Goal: Information Seeking & Learning: Learn about a topic

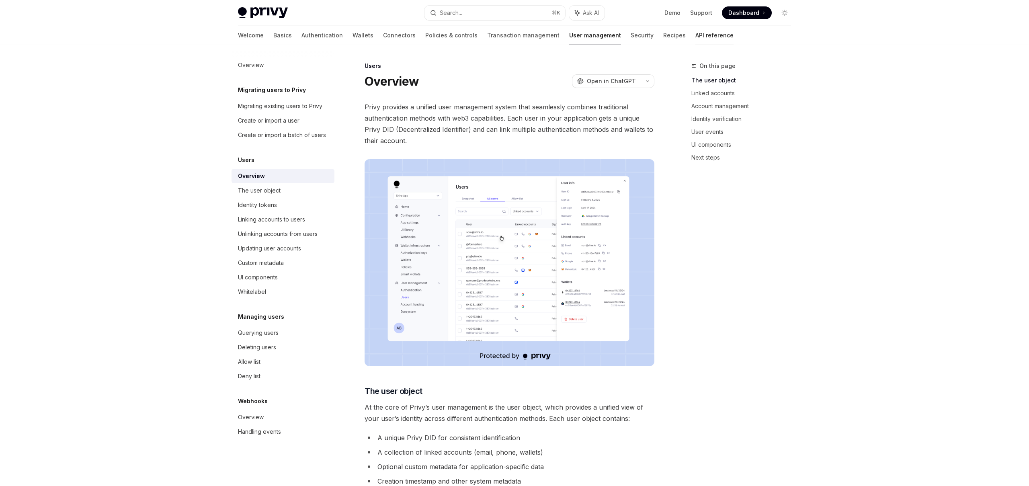
click at [695, 33] on link "API reference" at bounding box center [714, 35] width 38 height 19
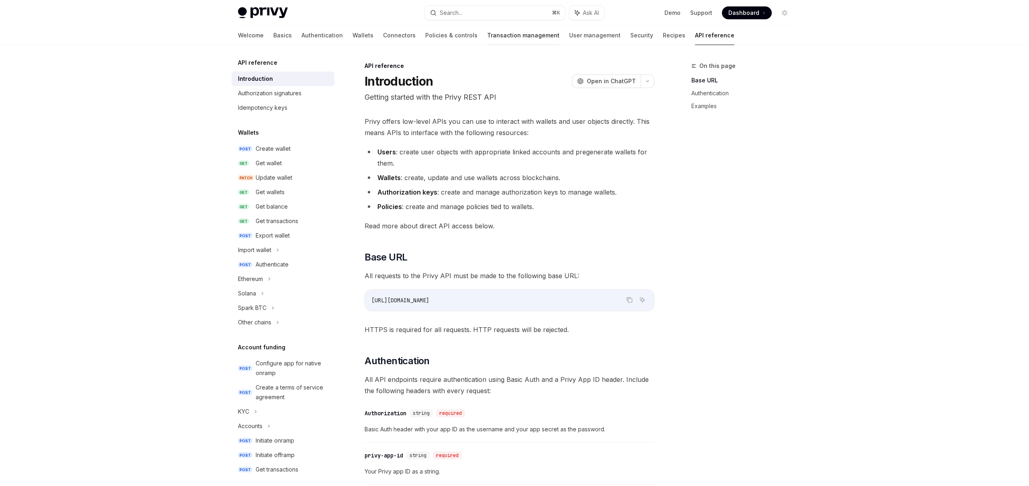
click at [487, 33] on link "Transaction management" at bounding box center [523, 35] width 72 height 19
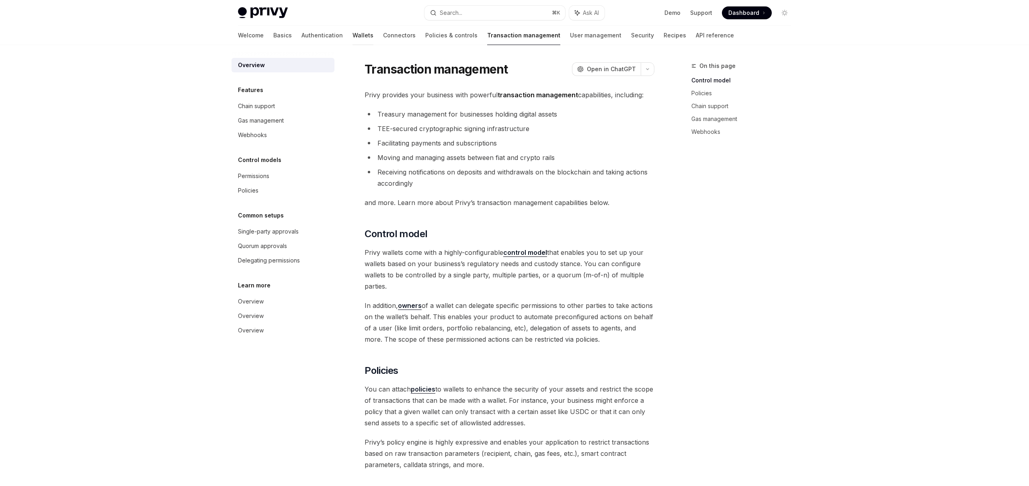
click at [352, 37] on link "Wallets" at bounding box center [362, 35] width 21 height 19
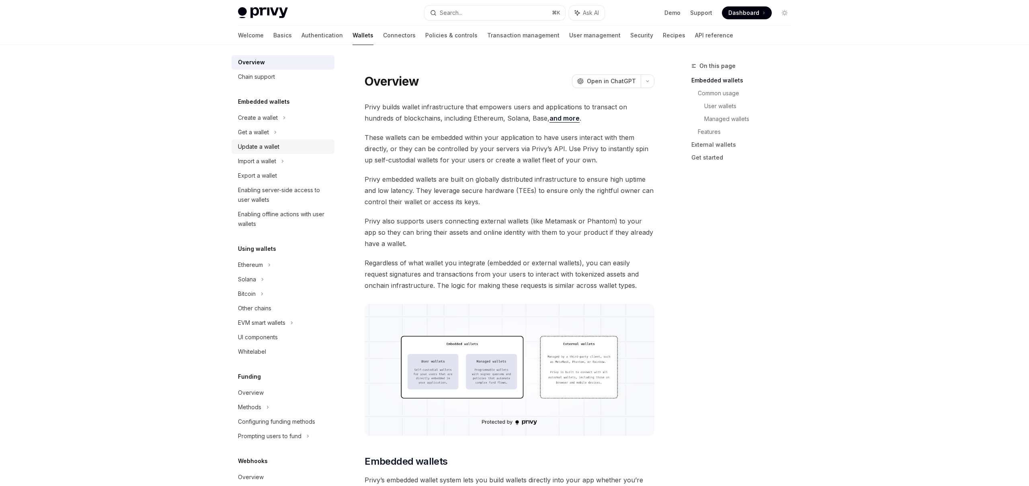
scroll to position [11, 0]
click at [270, 159] on div "Import a wallet" at bounding box center [257, 157] width 38 height 10
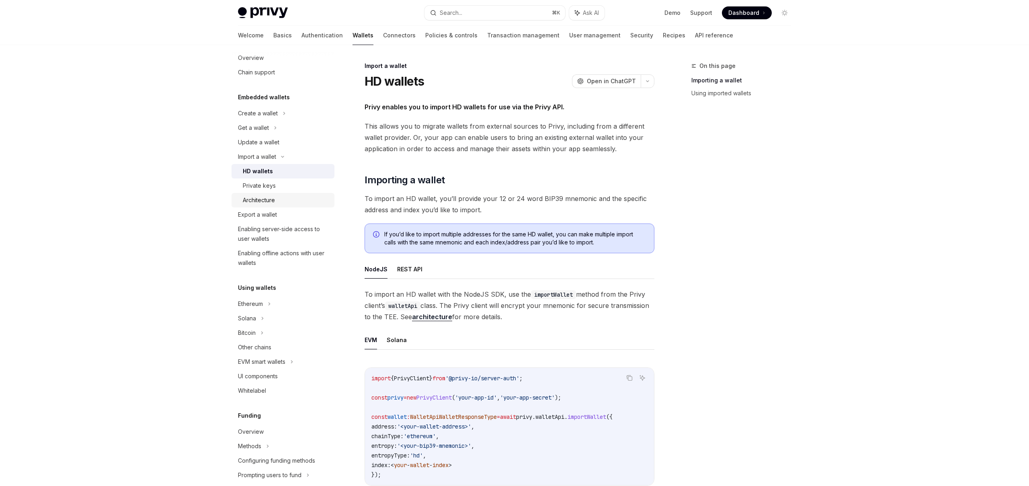
click at [276, 205] on div "Architecture" at bounding box center [286, 200] width 87 height 10
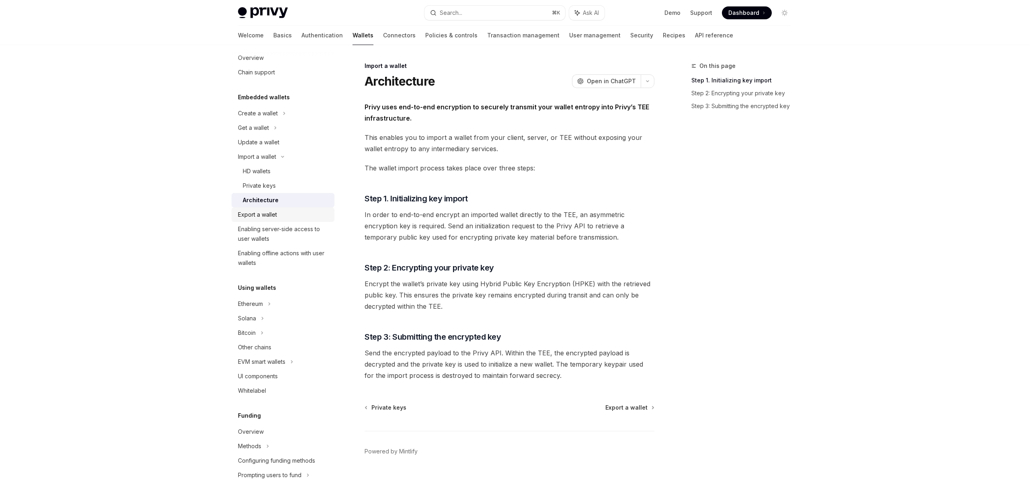
click at [280, 212] on div "Export a wallet" at bounding box center [284, 215] width 92 height 10
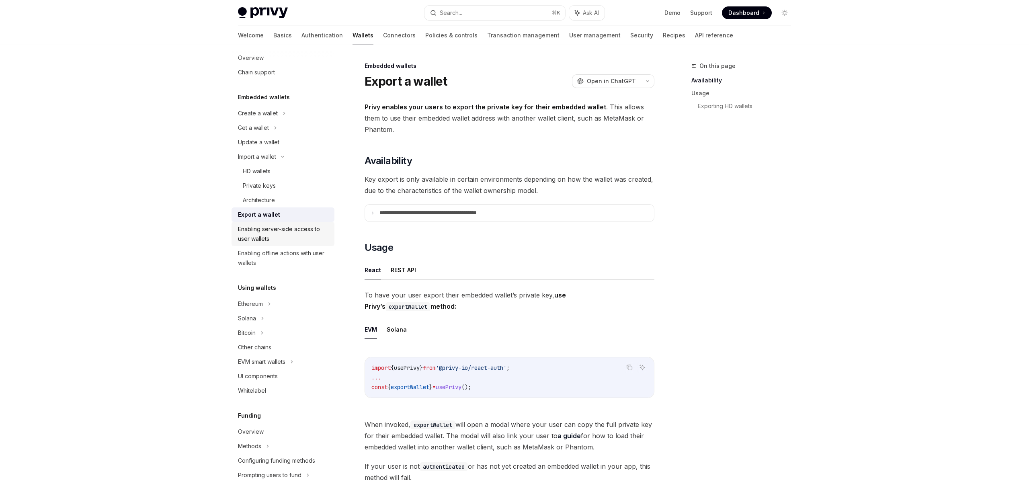
click at [289, 230] on div "Enabling server-side access to user wallets" at bounding box center [284, 233] width 92 height 19
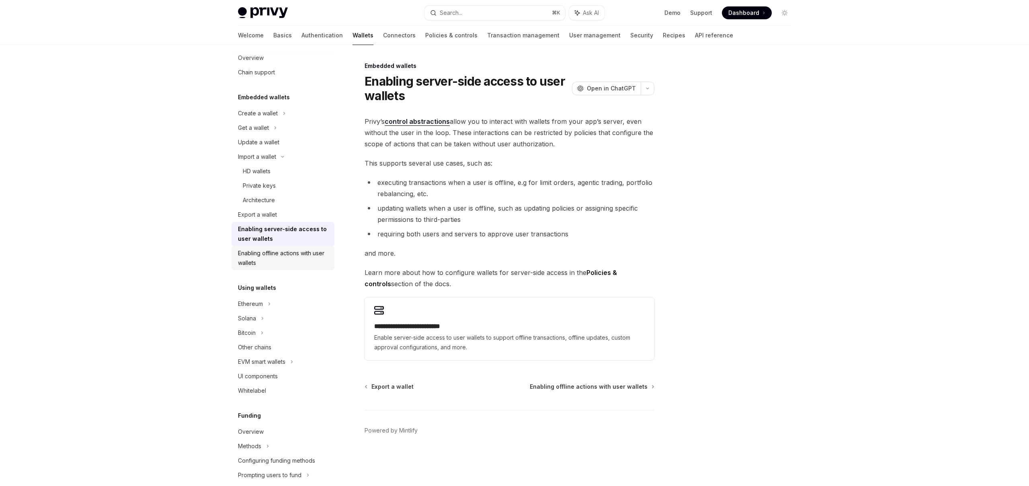
click at [299, 263] on div "Enabling offline actions with user wallets" at bounding box center [284, 257] width 92 height 19
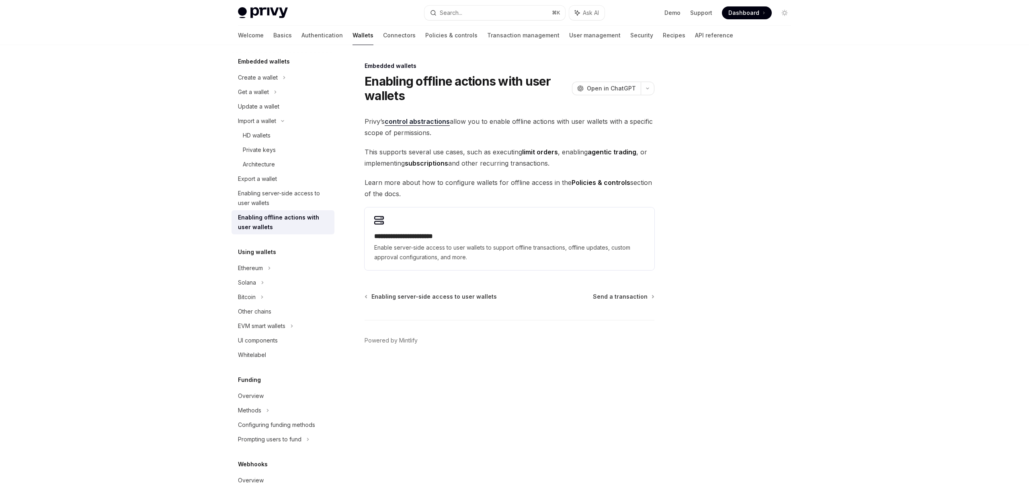
scroll to position [51, 0]
click at [261, 81] on div "Ethereum" at bounding box center [283, 74] width 103 height 14
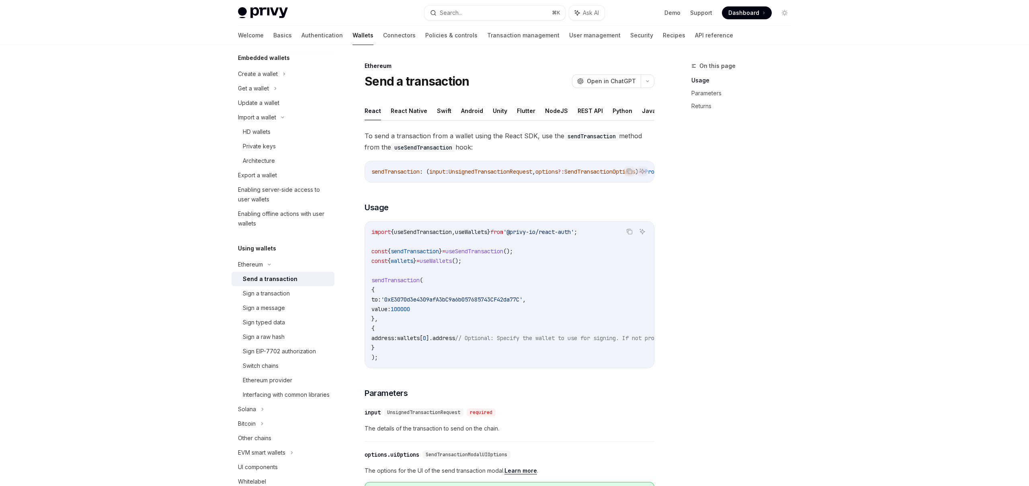
click at [271, 285] on link "Send a transaction" at bounding box center [283, 279] width 103 height 14
click at [277, 297] on div "Sign a transaction" at bounding box center [266, 294] width 47 height 10
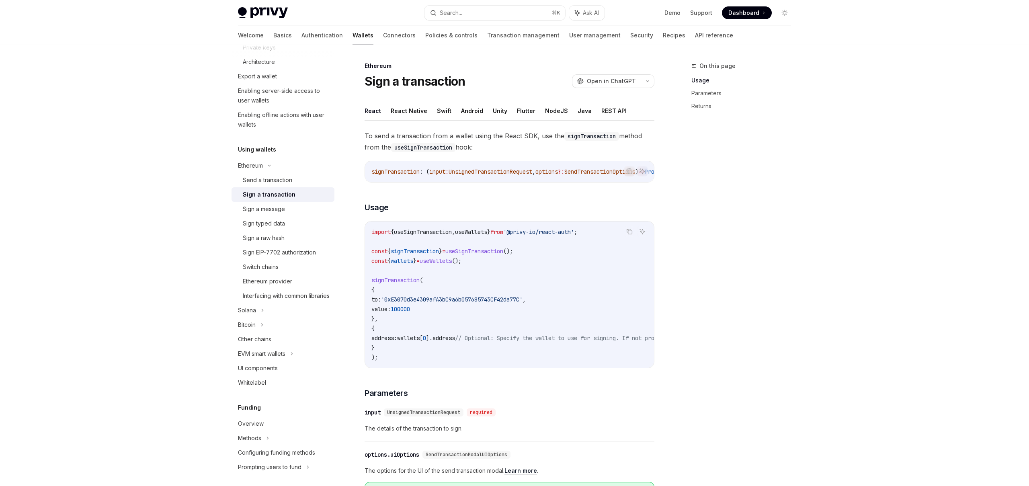
scroll to position [151, 0]
click at [277, 248] on div "Sign EIP-7702 authorization" at bounding box center [279, 251] width 73 height 10
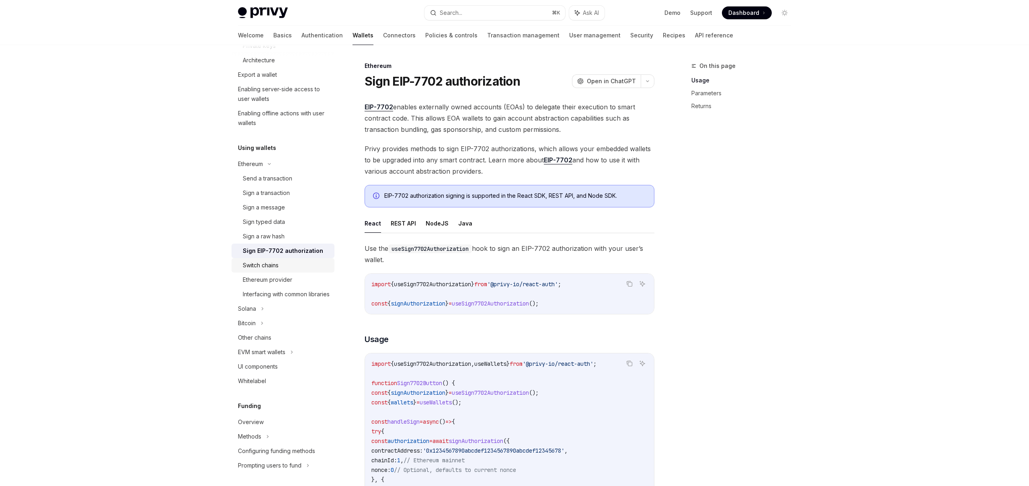
click at [276, 265] on div "Switch chains" at bounding box center [261, 265] width 36 height 10
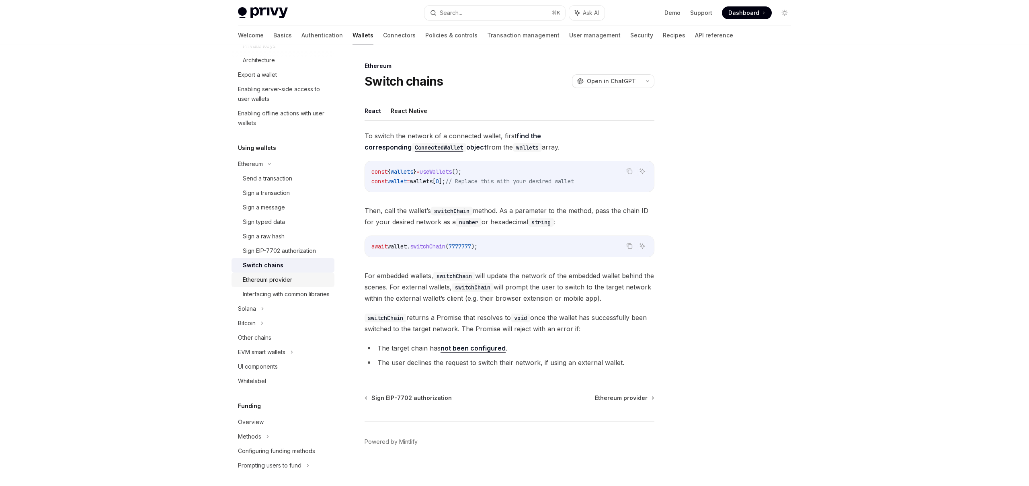
click at [277, 280] on div "Ethereum provider" at bounding box center [267, 280] width 49 height 10
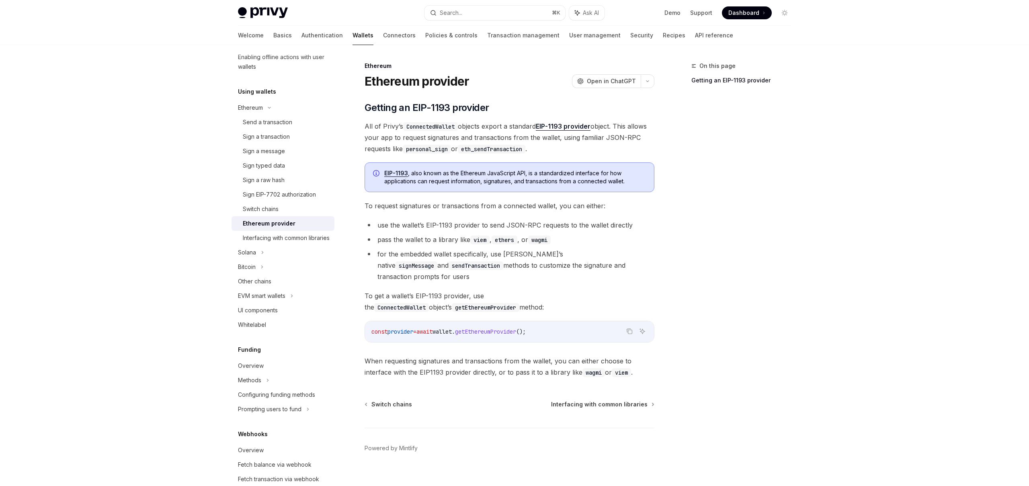
scroll to position [209, 0]
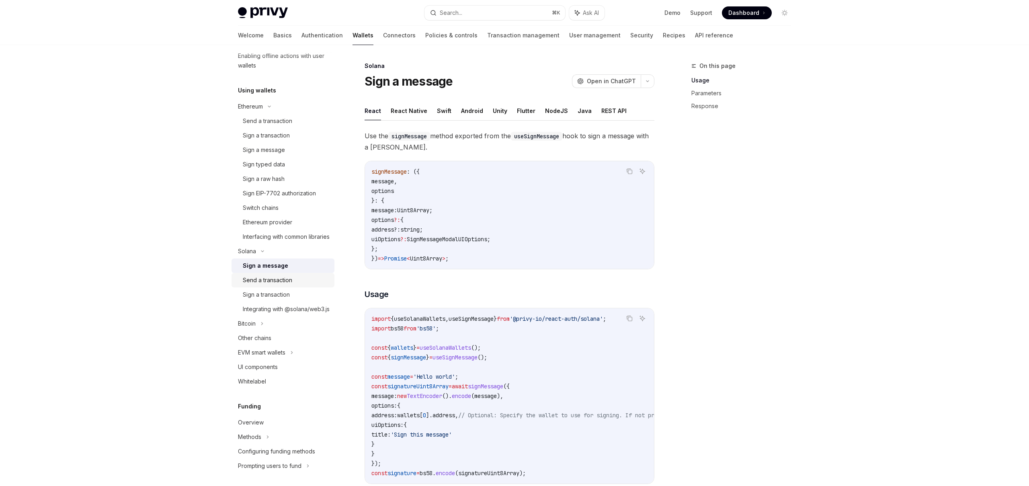
click at [275, 285] on div "Send a transaction" at bounding box center [267, 280] width 49 height 10
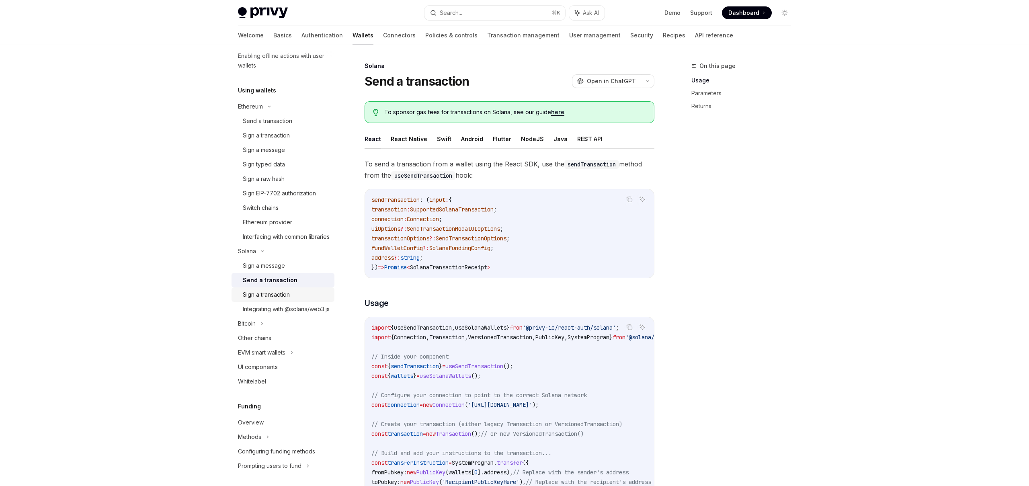
click at [274, 299] on div "Sign a transaction" at bounding box center [266, 295] width 47 height 10
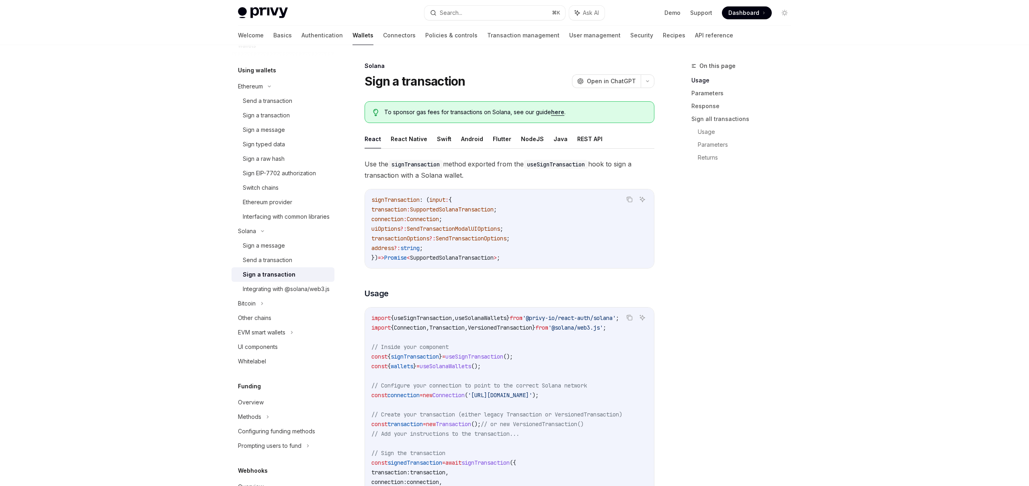
click at [274, 294] on div "Integrating with @solana/web3.js" at bounding box center [286, 289] width 87 height 10
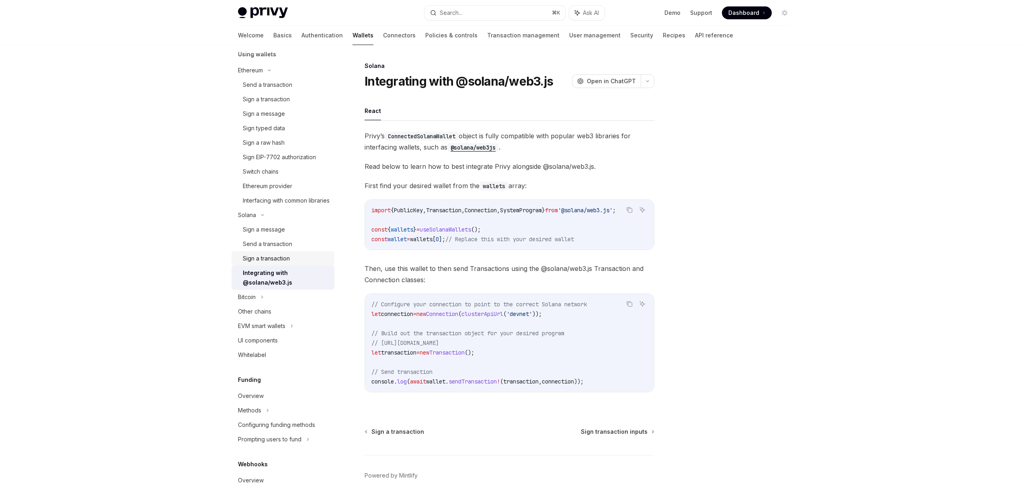
scroll to position [249, 0]
click at [262, 297] on icon at bounding box center [261, 293] width 3 height 10
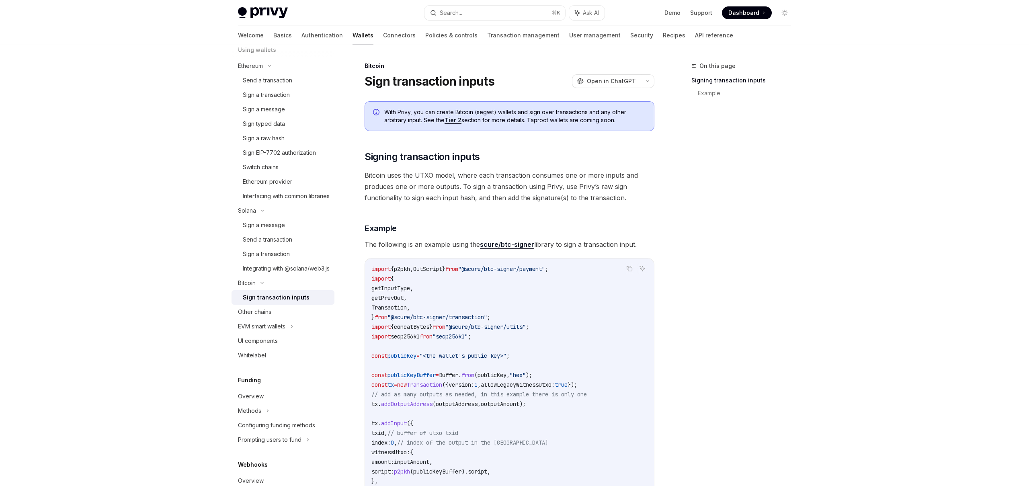
click at [289, 302] on div "Sign transaction inputs" at bounding box center [276, 298] width 67 height 10
click at [262, 317] on div "Other chains" at bounding box center [254, 312] width 33 height 10
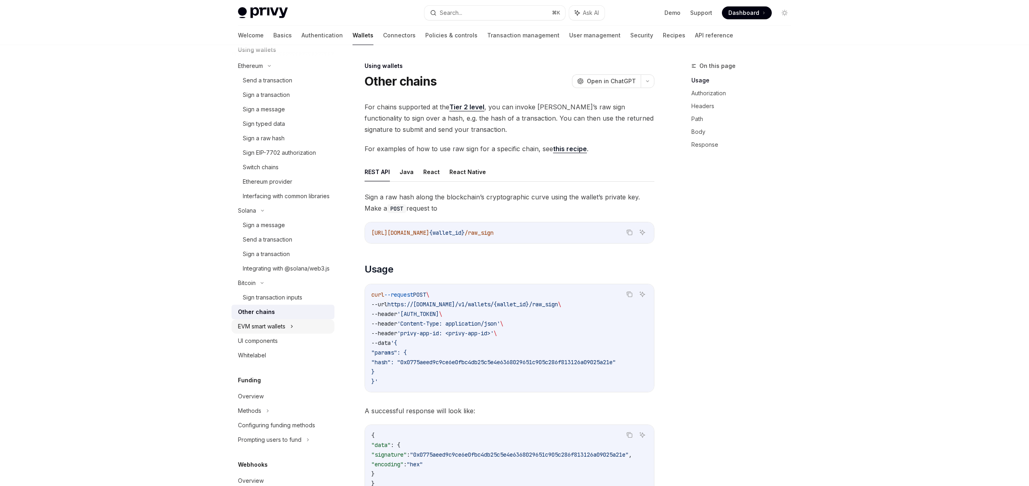
click at [282, 331] on div "EVM smart wallets" at bounding box center [261, 327] width 47 height 10
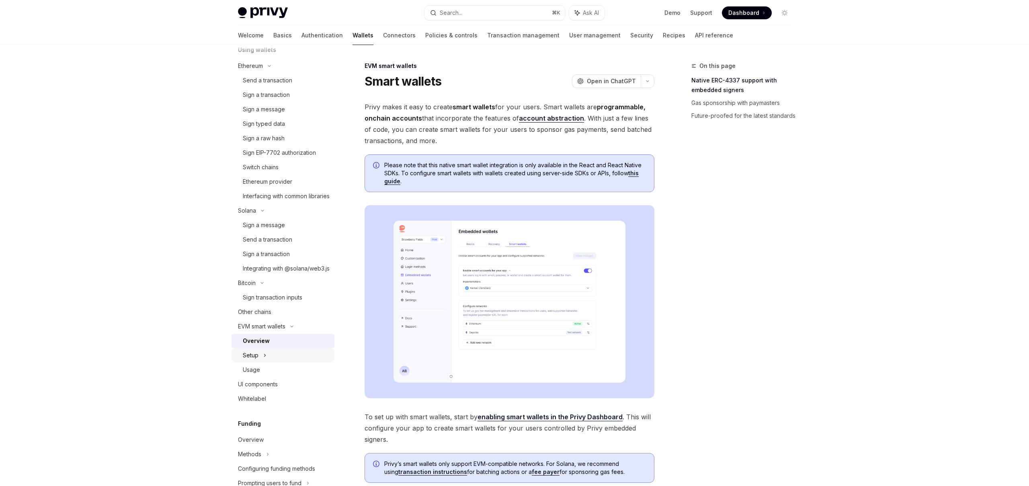
click at [283, 363] on div "Setup" at bounding box center [283, 355] width 103 height 14
click at [274, 375] on div "Configuring the dashboard" at bounding box center [284, 370] width 72 height 10
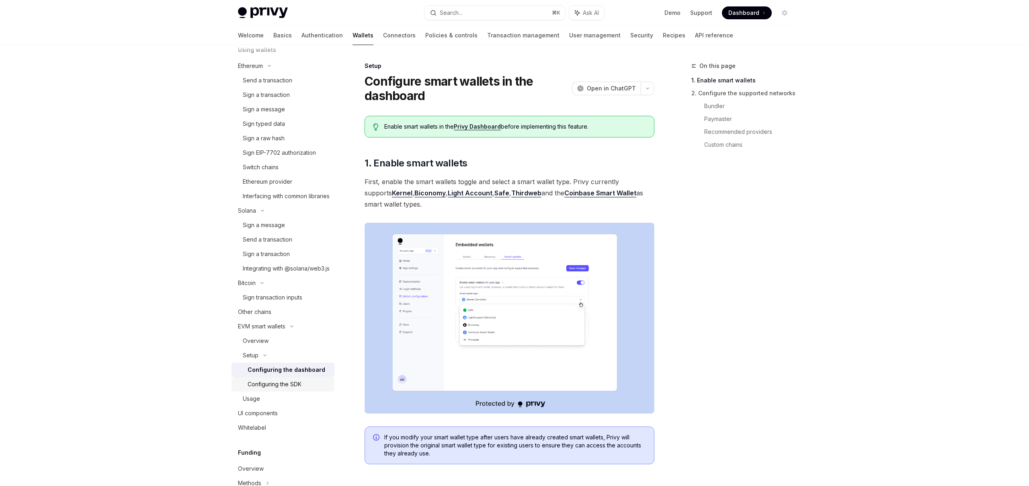
click at [277, 389] on div "Configuring the SDK" at bounding box center [275, 384] width 54 height 10
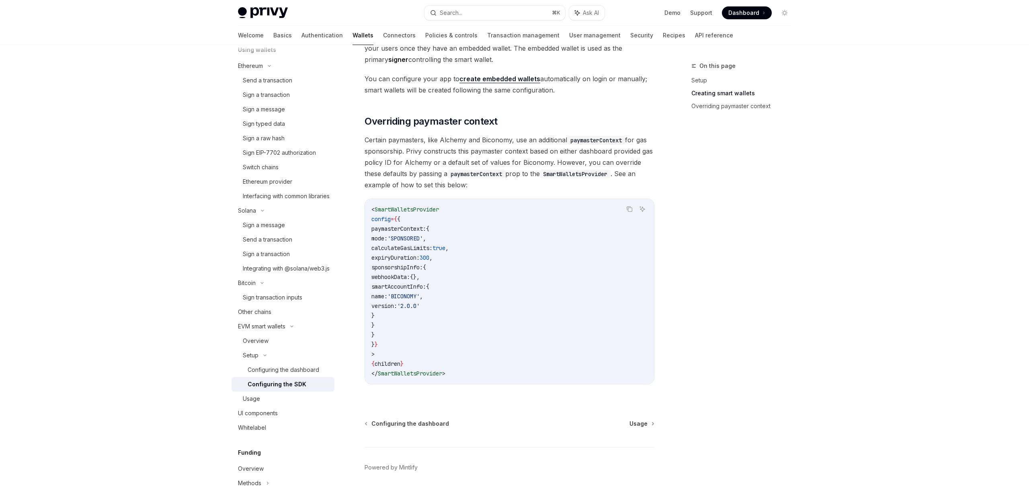
scroll to position [527, 0]
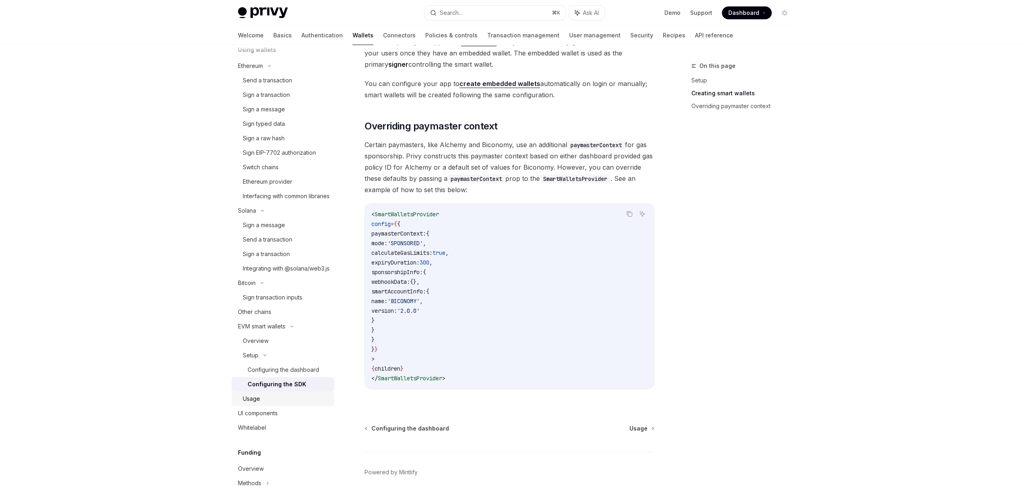
click at [261, 404] on div "Usage" at bounding box center [286, 399] width 87 height 10
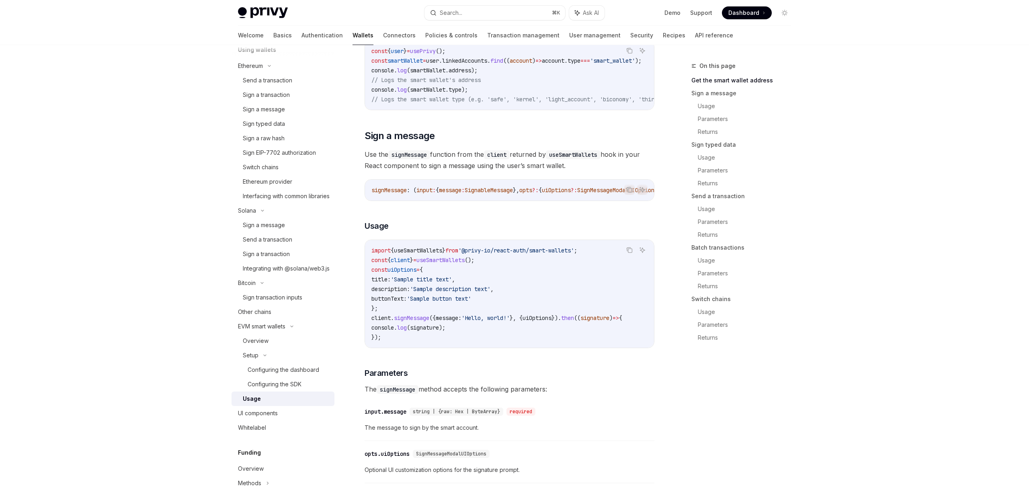
scroll to position [184, 0]
click at [436, 305] on span "'Sample button text'" at bounding box center [439, 301] width 64 height 7
click at [463, 305] on span "'Sample button text'" at bounding box center [439, 301] width 64 height 7
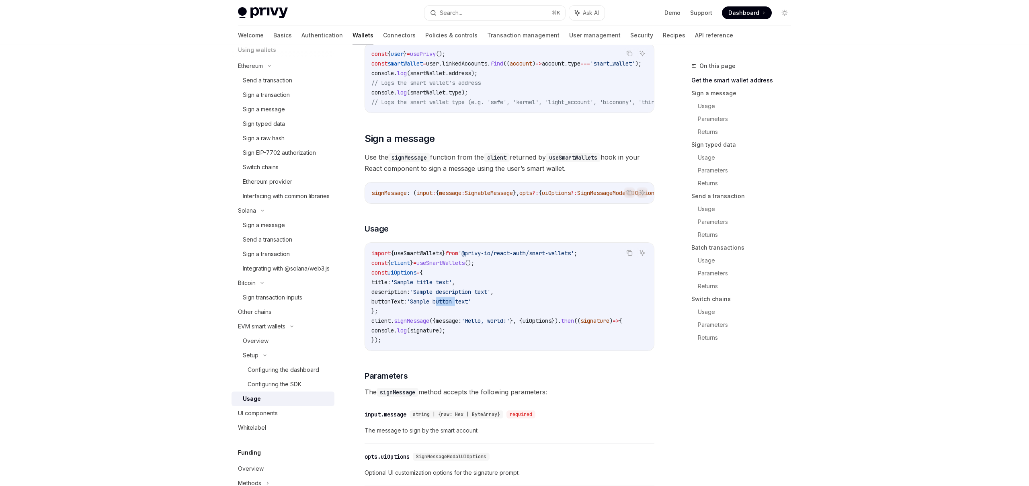
click at [471, 305] on span "'Sample button text'" at bounding box center [439, 301] width 64 height 7
click at [461, 324] on span "message:" at bounding box center [449, 320] width 26 height 7
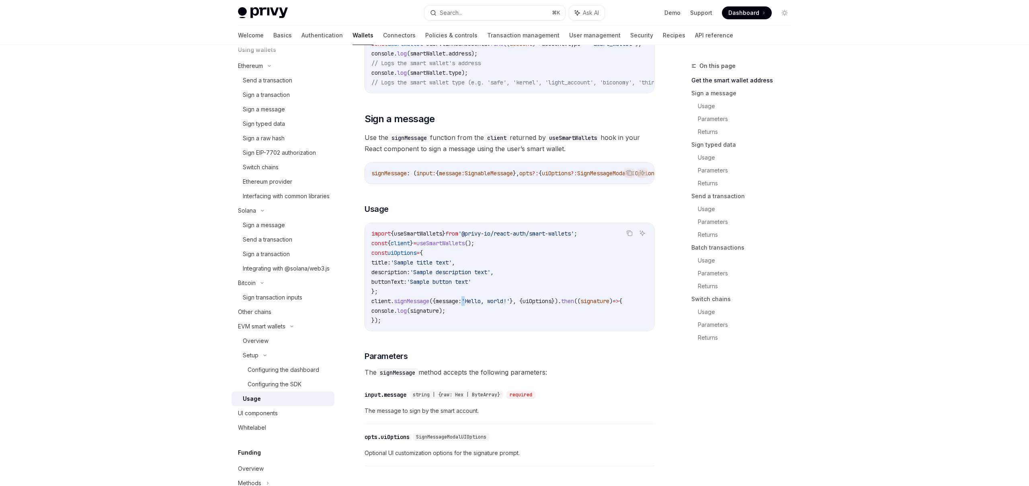
scroll to position [206, 0]
click at [237, 420] on link "UI components" at bounding box center [283, 413] width 103 height 14
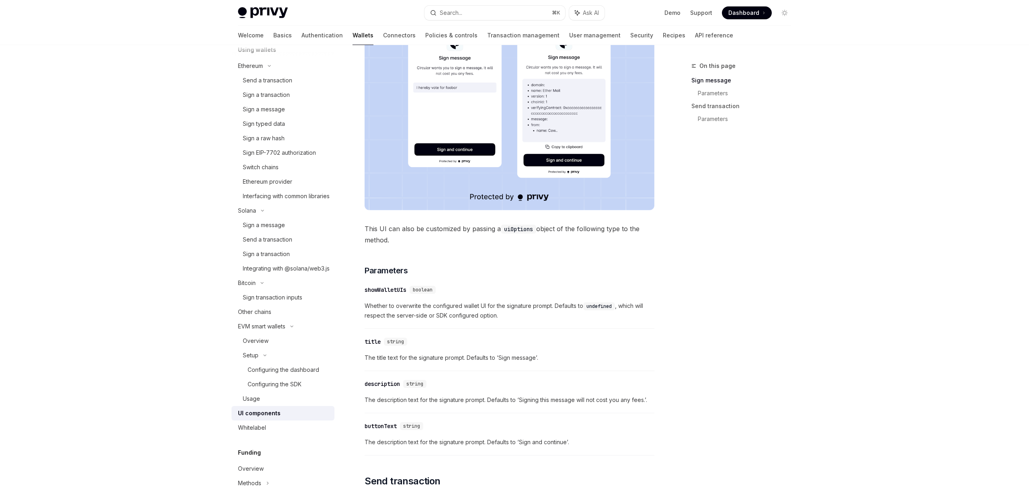
scroll to position [219, 0]
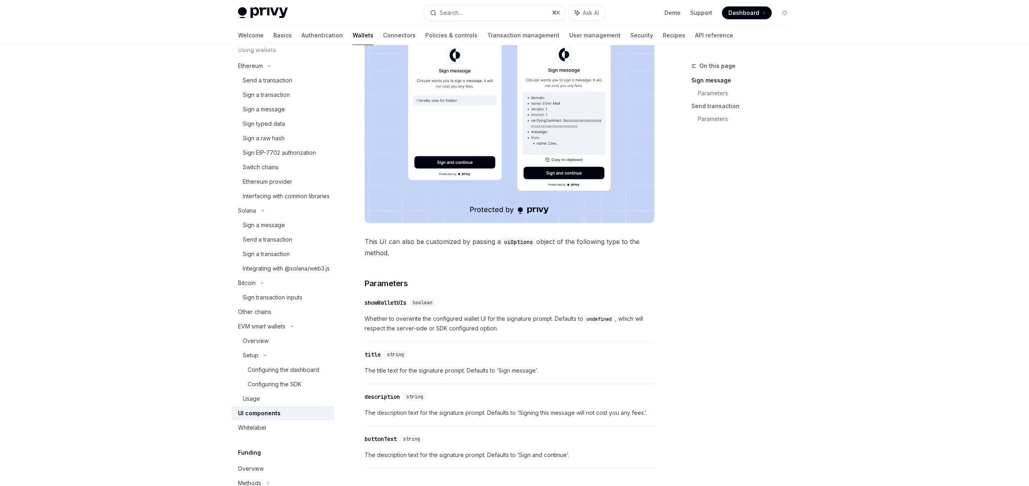
click at [379, 303] on div "showWalletUIs" at bounding box center [386, 303] width 42 height 8
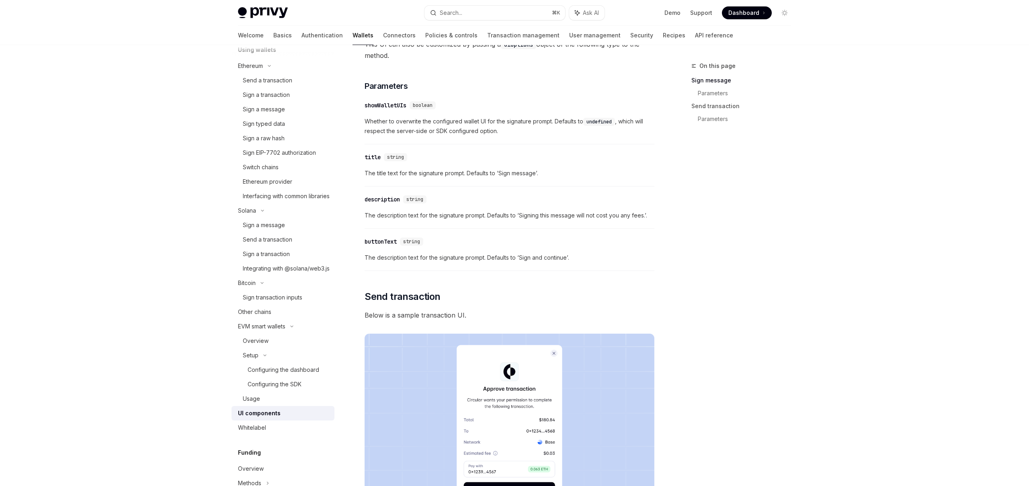
click at [379, 303] on div "Privy comes with out-of-the-box UIs for signing messages and sending transactio…" at bounding box center [510, 491] width 290 height 1555
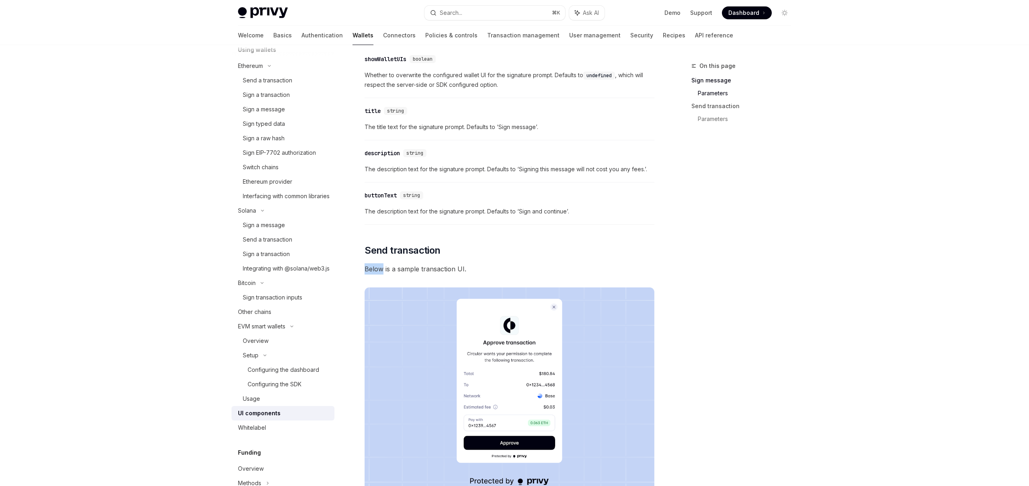
scroll to position [463, 0]
click at [462, 277] on div "Privy comes with out-of-the-box UIs for signing messages and sending transactio…" at bounding box center [510, 444] width 290 height 1555
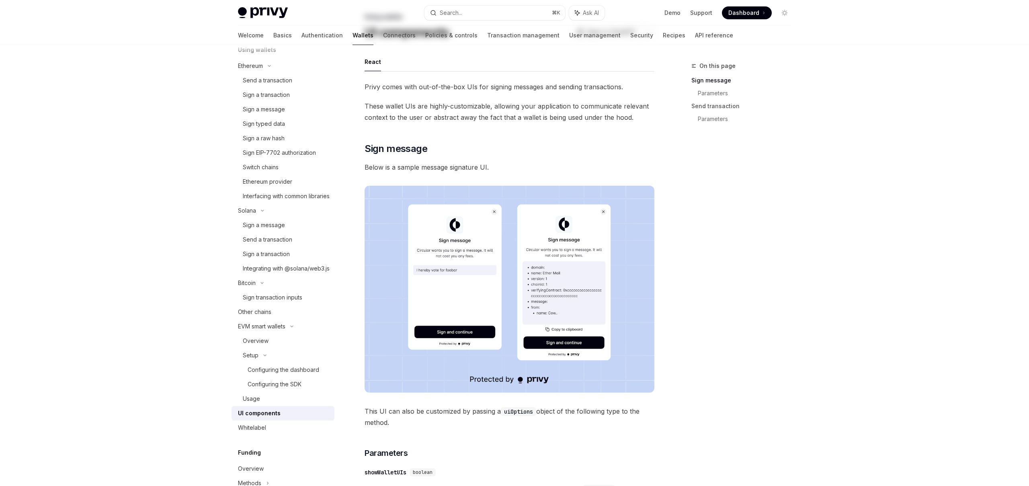
scroll to position [0, 0]
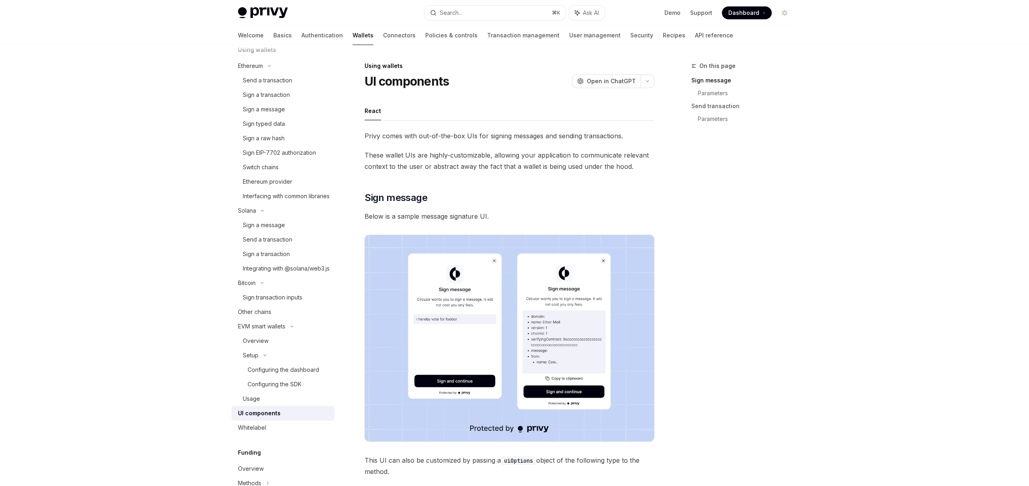
type textarea "*"
